Goal: Find specific page/section: Find specific page/section

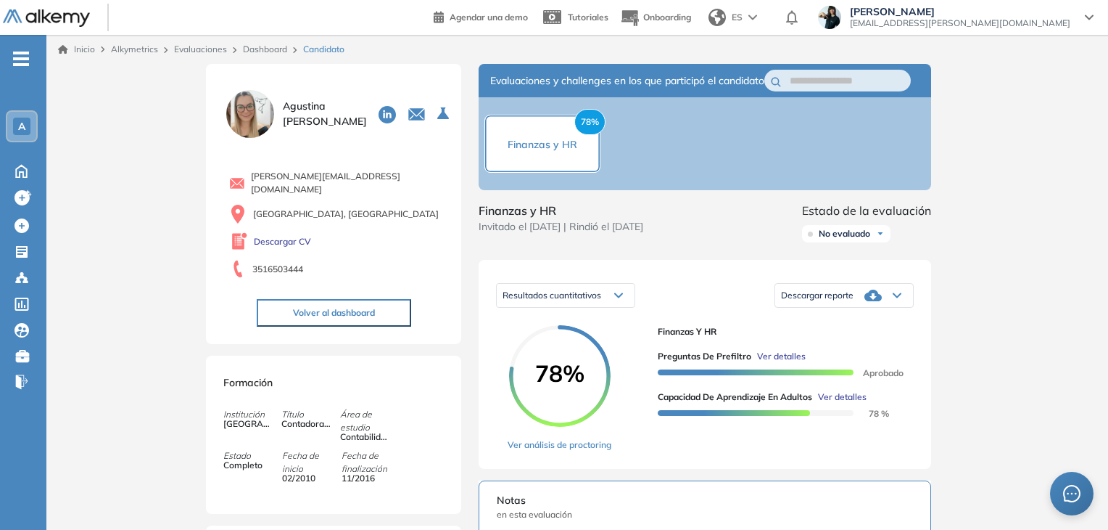
click at [276, 48] on link "Dashboard" at bounding box center [265, 49] width 44 height 11
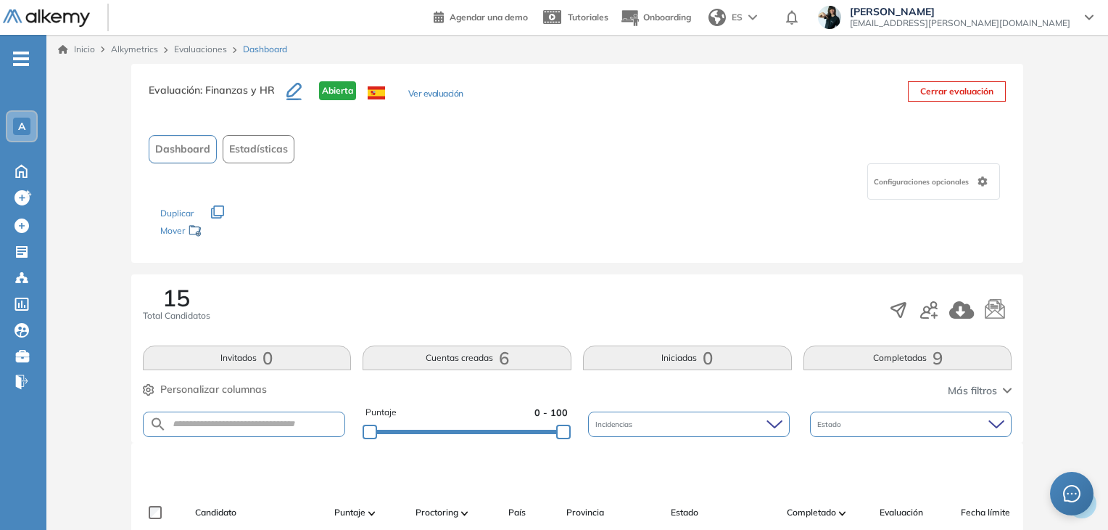
click at [206, 51] on link "Evaluaciones" at bounding box center [200, 49] width 53 height 11
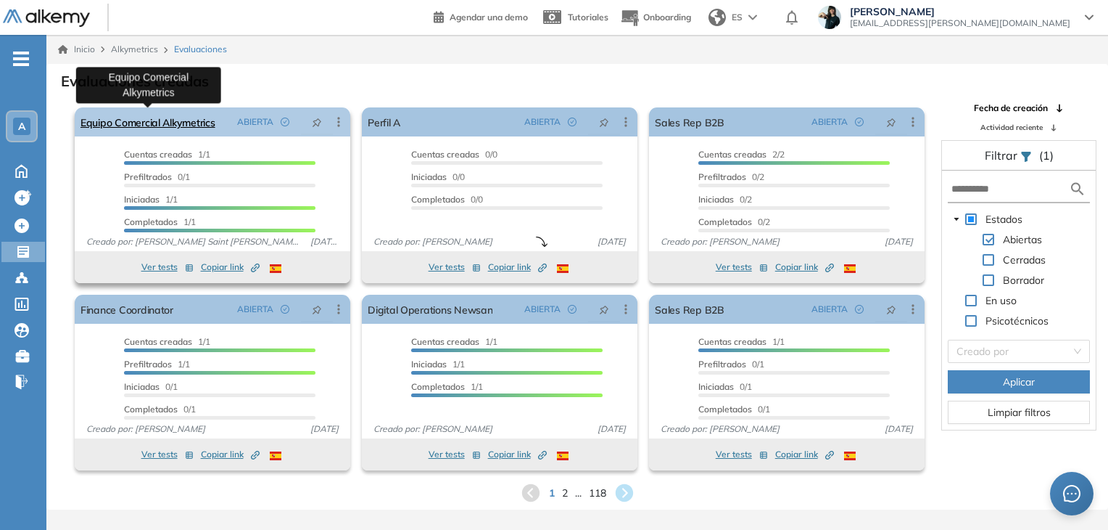
click at [164, 119] on link "Equipo Comercial Alkymetrics" at bounding box center [148, 121] width 135 height 29
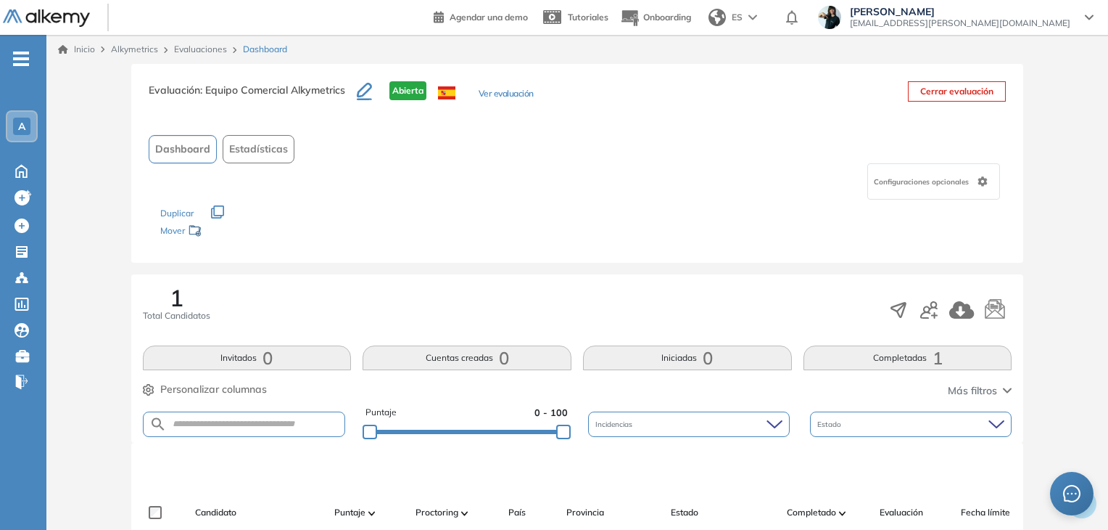
click at [194, 46] on link "Evaluaciones" at bounding box center [200, 49] width 53 height 11
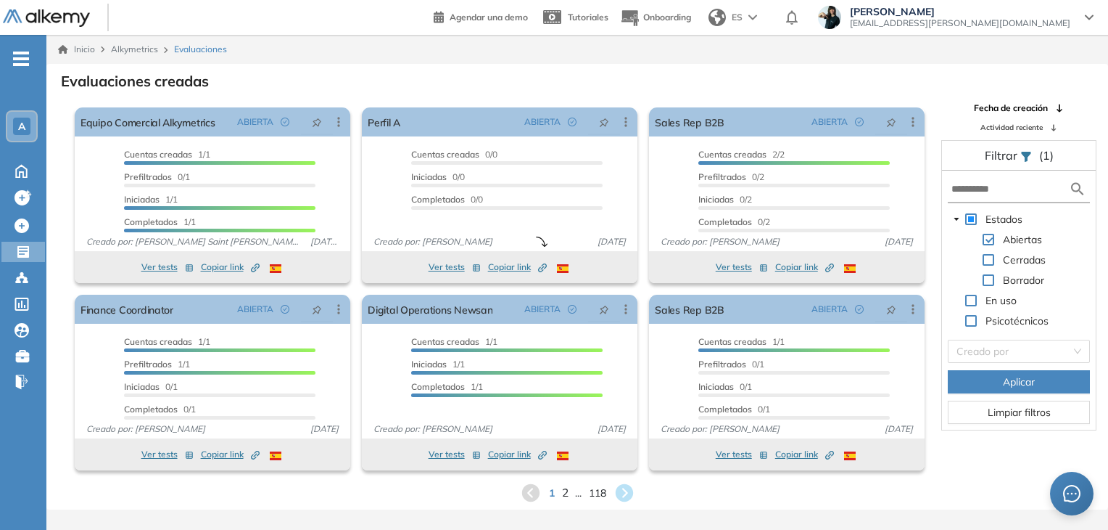
click at [564, 491] on span "2" at bounding box center [564, 492] width 7 height 17
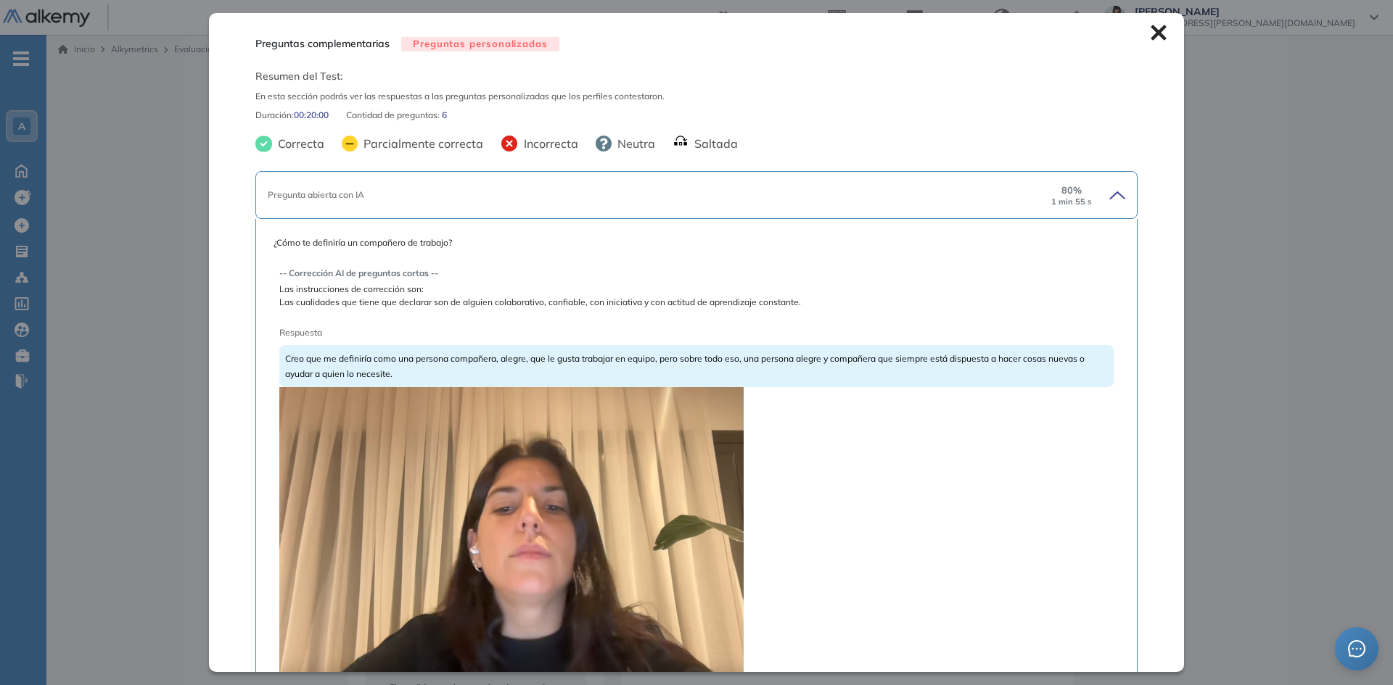
scroll to position [145, 0]
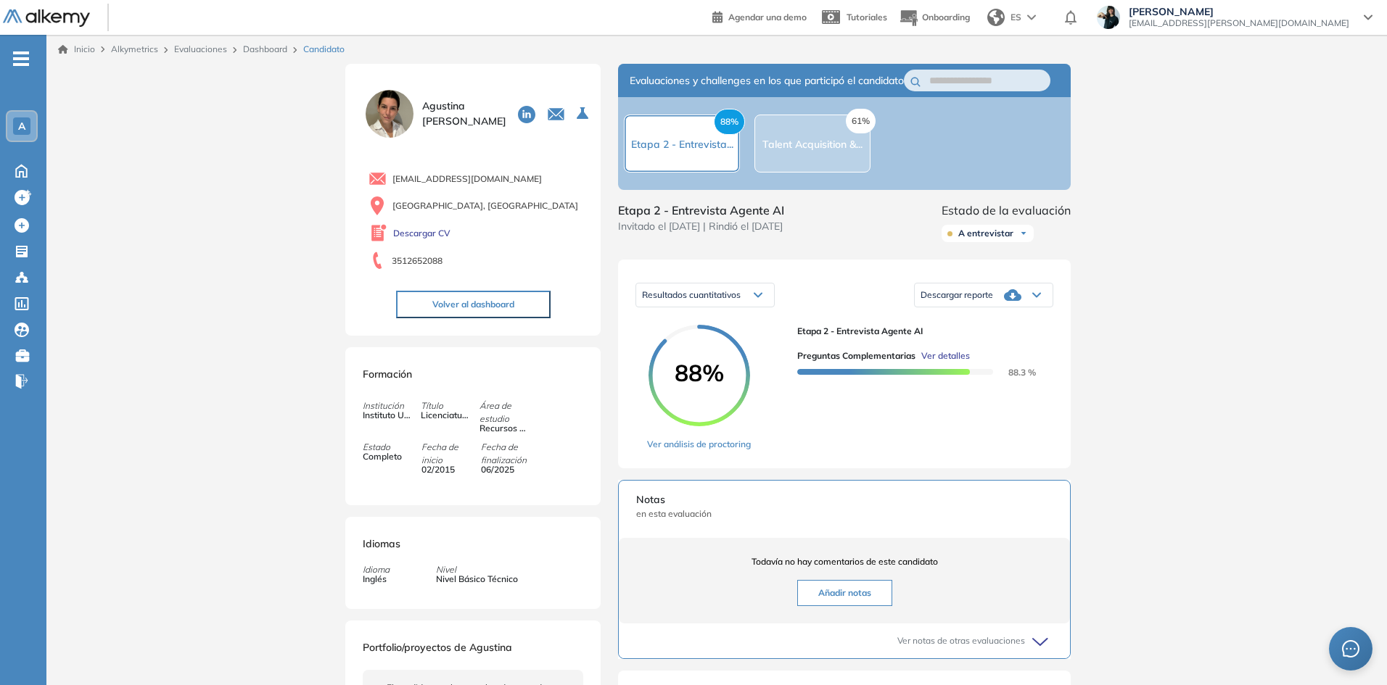
click at [1219, 247] on div "Inicio Alkymetrics Evaluaciones Dashboard Candidato Preguntas complementarias P…" at bounding box center [716, 527] width 1340 height 985
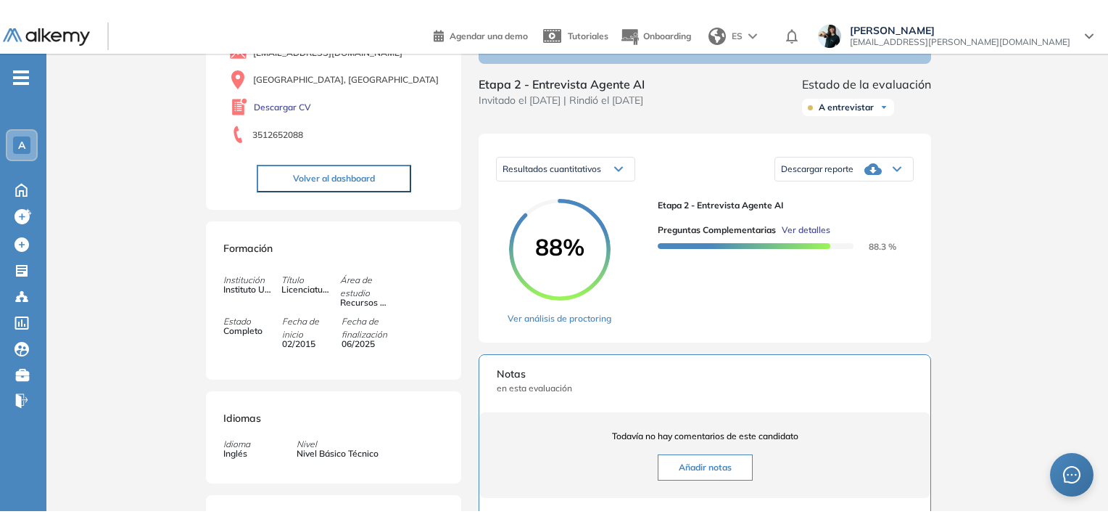
scroll to position [0, 0]
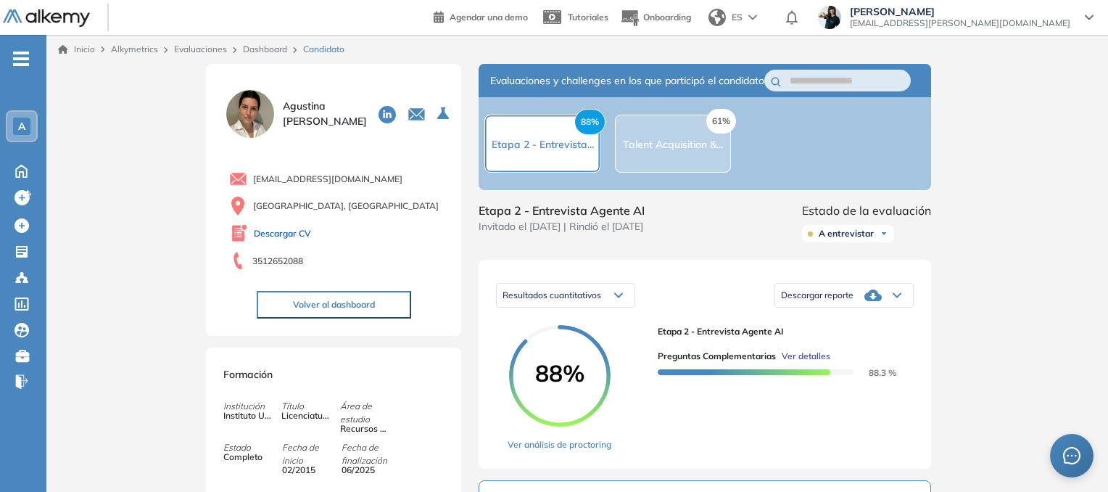
click at [263, 234] on link "Descargar CV" at bounding box center [282, 233] width 57 height 13
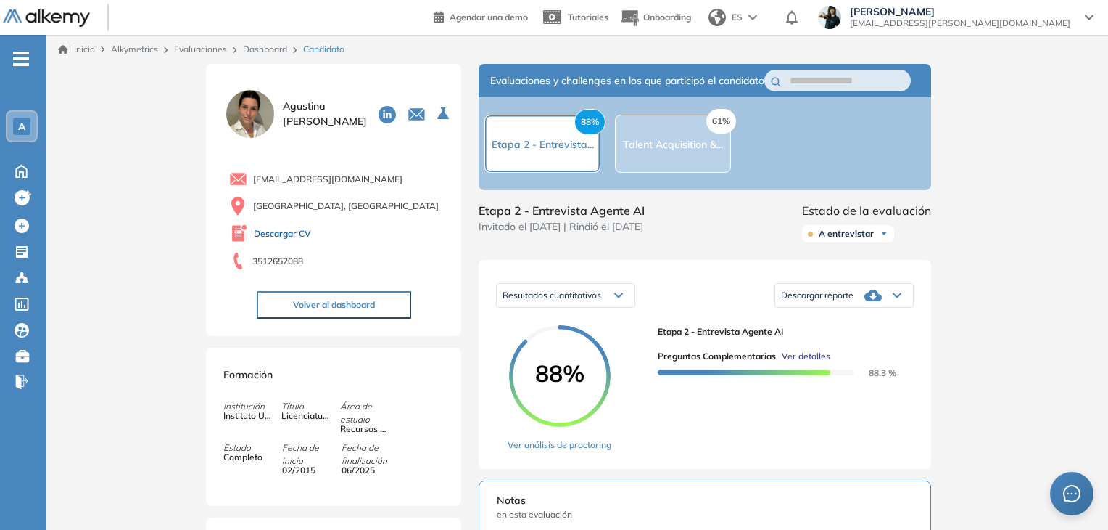
click at [287, 231] on link "Descargar CV" at bounding box center [282, 233] width 57 height 13
click at [258, 44] on link "Dashboard" at bounding box center [265, 49] width 44 height 11
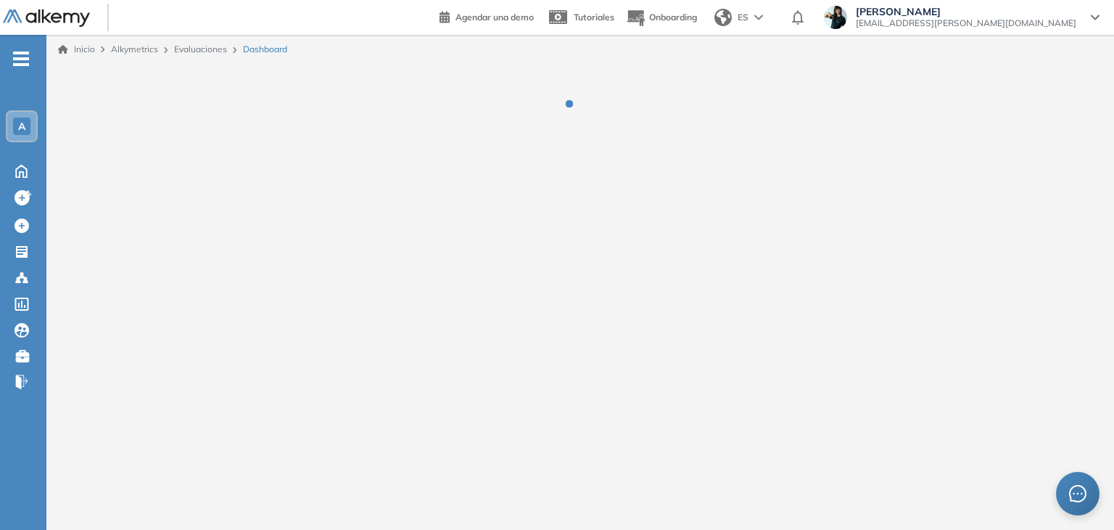
click at [192, 46] on link "Evaluaciones" at bounding box center [200, 49] width 53 height 11
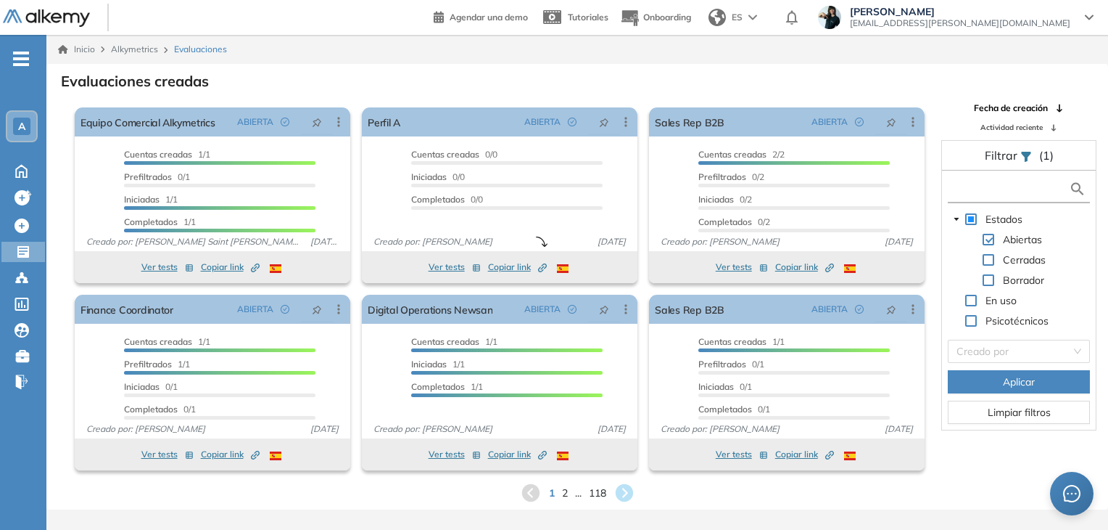
click at [976, 186] on input "text" at bounding box center [1011, 188] width 118 height 15
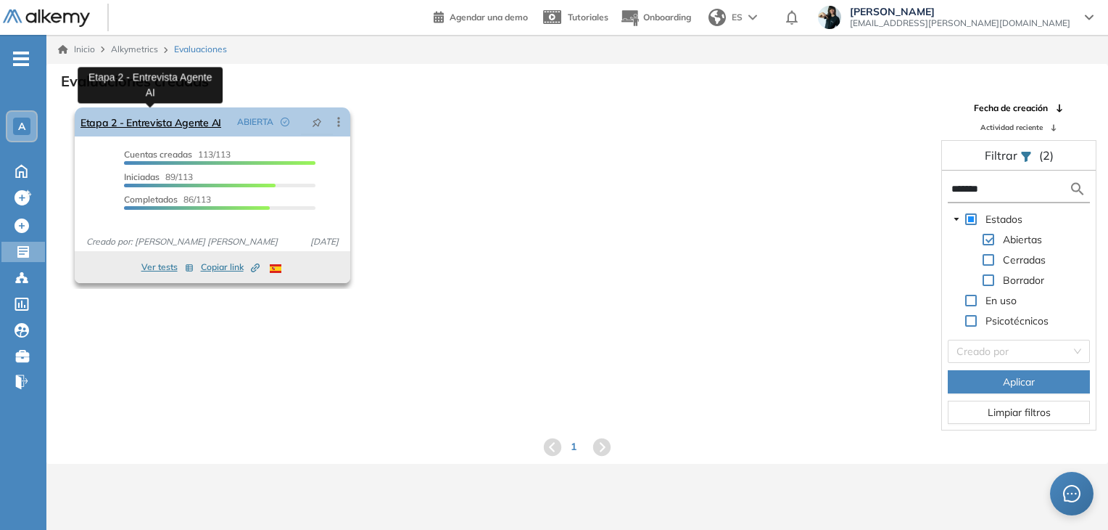
type input "*******"
click at [160, 123] on link "Etapa 2 - Entrevista Agente AI" at bounding box center [151, 121] width 141 height 29
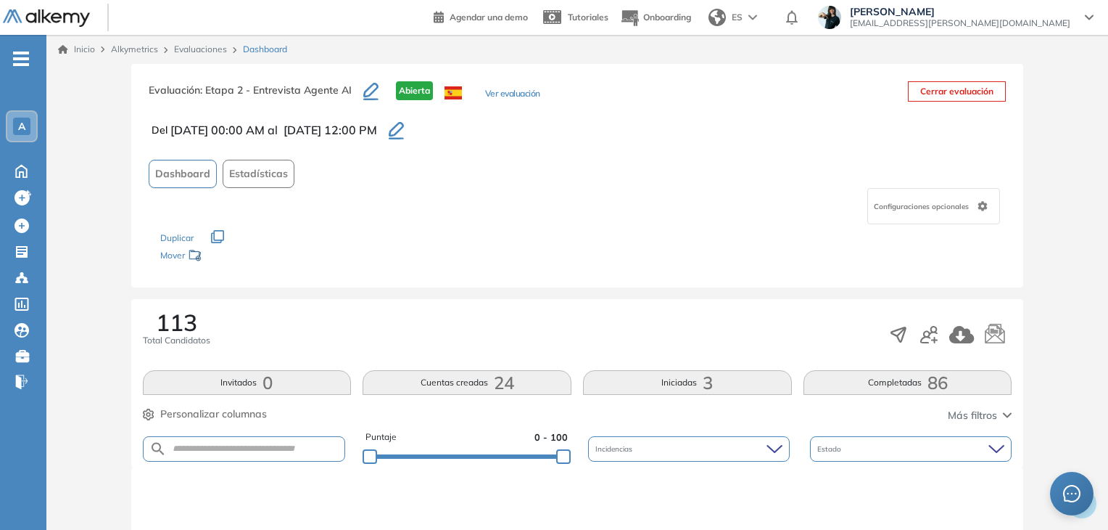
click at [197, 50] on link "Evaluaciones" at bounding box center [200, 49] width 53 height 11
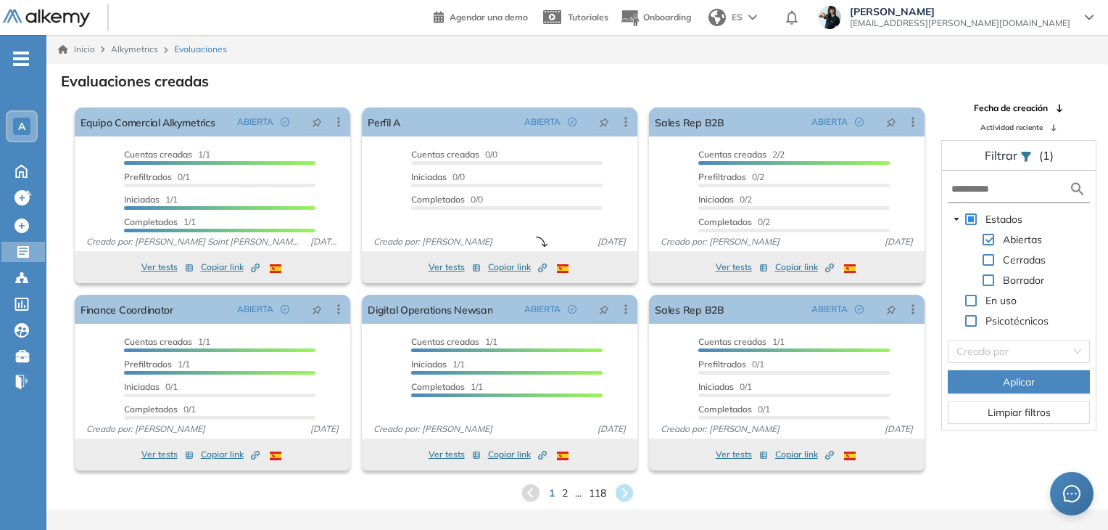
click at [989, 260] on span at bounding box center [989, 260] width 12 height 12
click at [989, 242] on span at bounding box center [989, 240] width 12 height 12
click at [987, 189] on input "text" at bounding box center [1011, 188] width 118 height 15
type input "**"
click at [992, 375] on button "Aplicar" at bounding box center [1019, 381] width 142 height 23
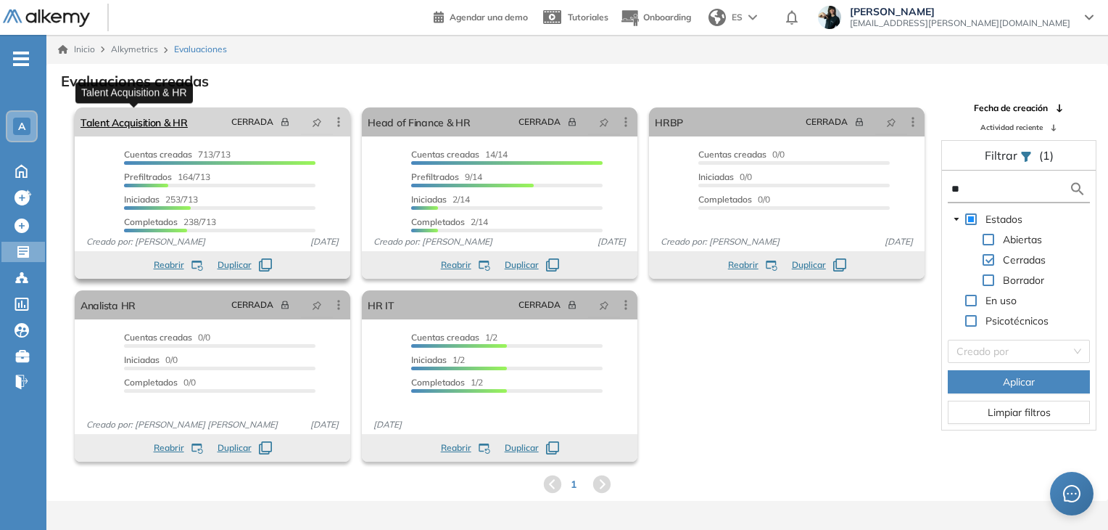
click at [125, 121] on link "Talent Acquisition & HR" at bounding box center [134, 121] width 107 height 29
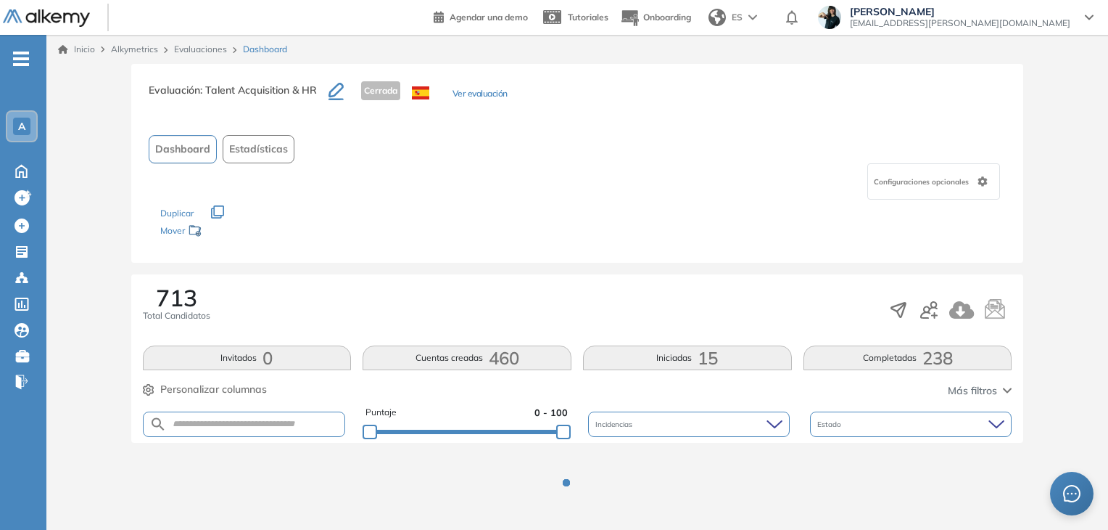
click at [261, 91] on span ": Talent Acquisition & HR" at bounding box center [258, 89] width 117 height 13
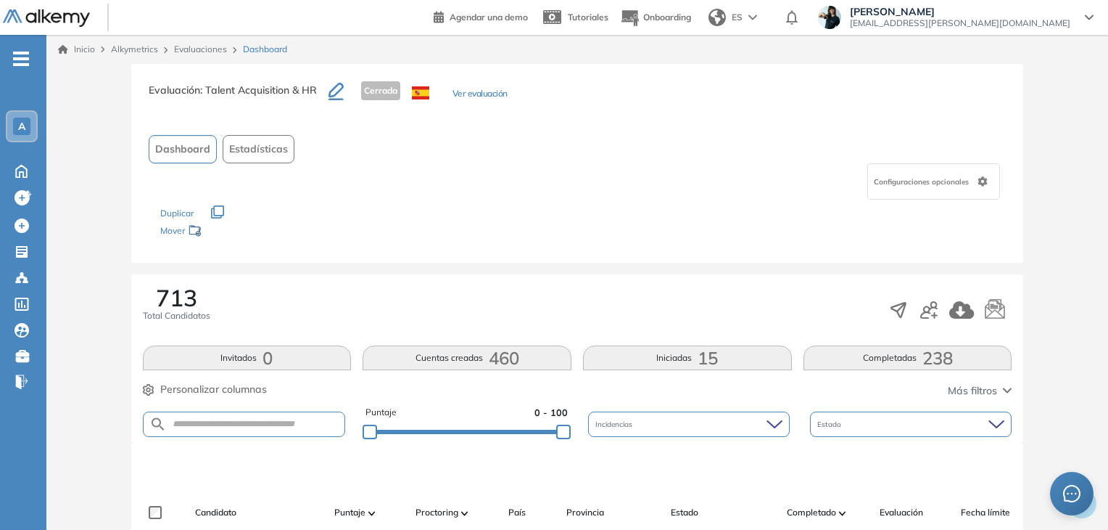
click at [238, 92] on span ": Talent Acquisition & HR" at bounding box center [258, 89] width 117 height 13
copy div "Evaluación : Talent Acquisition & HR"
click at [203, 47] on link "Evaluaciones" at bounding box center [200, 49] width 53 height 11
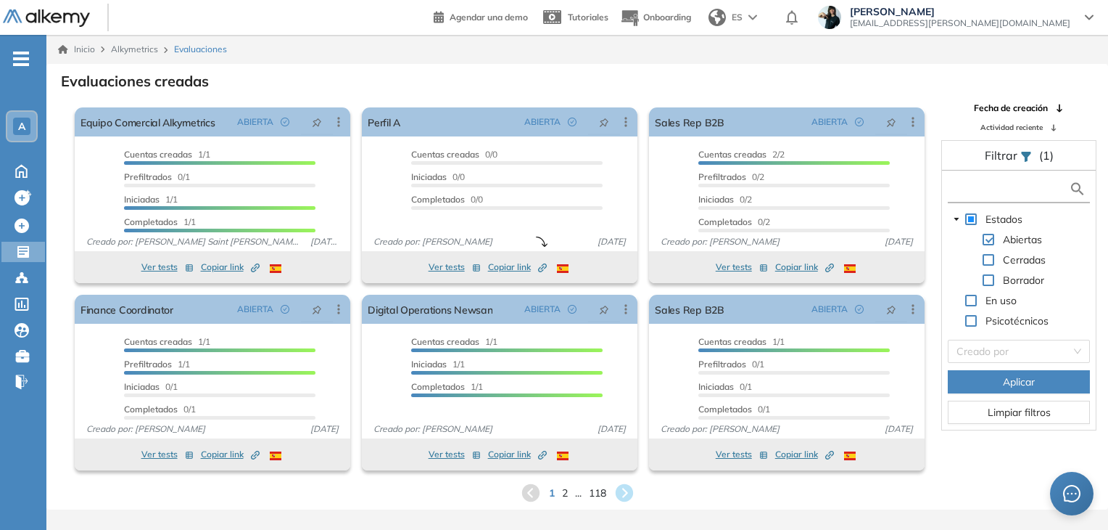
click at [968, 189] on input "text" at bounding box center [1011, 188] width 118 height 15
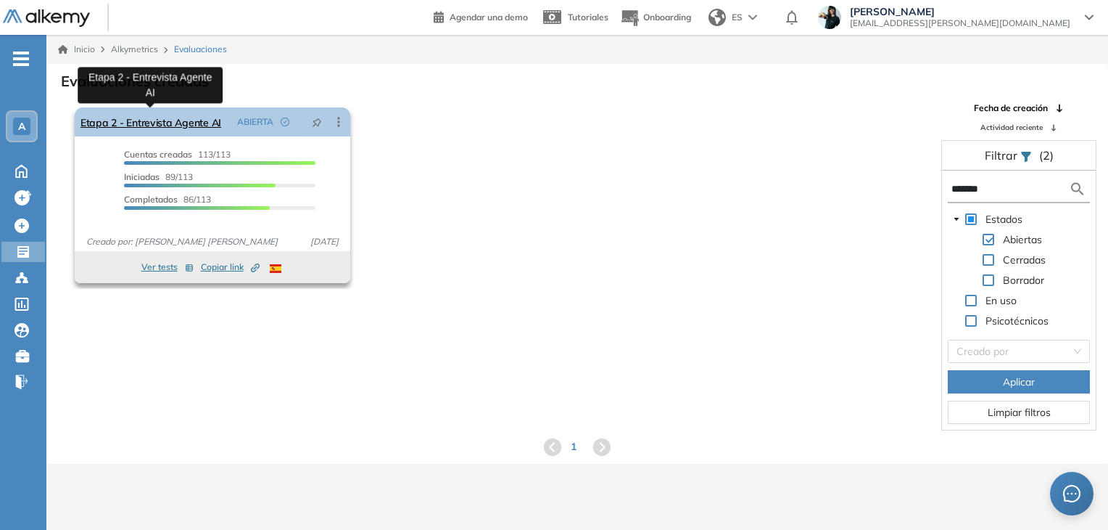
type input "*******"
click at [144, 119] on link "Etapa 2 - Entrevista Agente AI" at bounding box center [151, 121] width 141 height 29
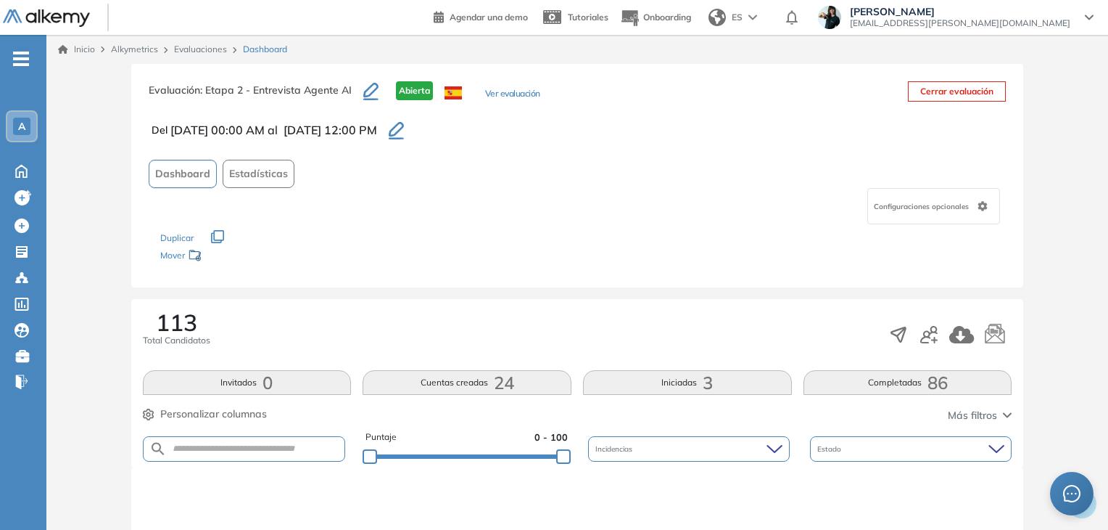
click at [237, 88] on span ": Etapa 2 - Entrevista Agente AI" at bounding box center [276, 89] width 152 height 13
copy div "Evaluación : Etapa 2 - Entrevista Agente AI"
